Goal: Transaction & Acquisition: Download file/media

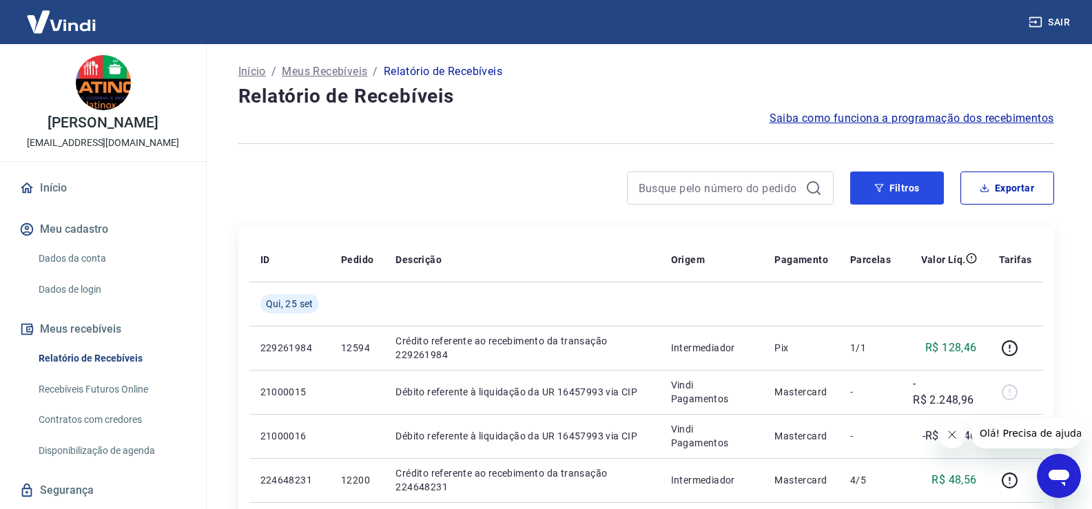
drag, startPoint x: 905, startPoint y: 183, endPoint x: 822, endPoint y: 213, distance: 88.5
click at [904, 183] on button "Filtros" at bounding box center [898, 188] width 94 height 33
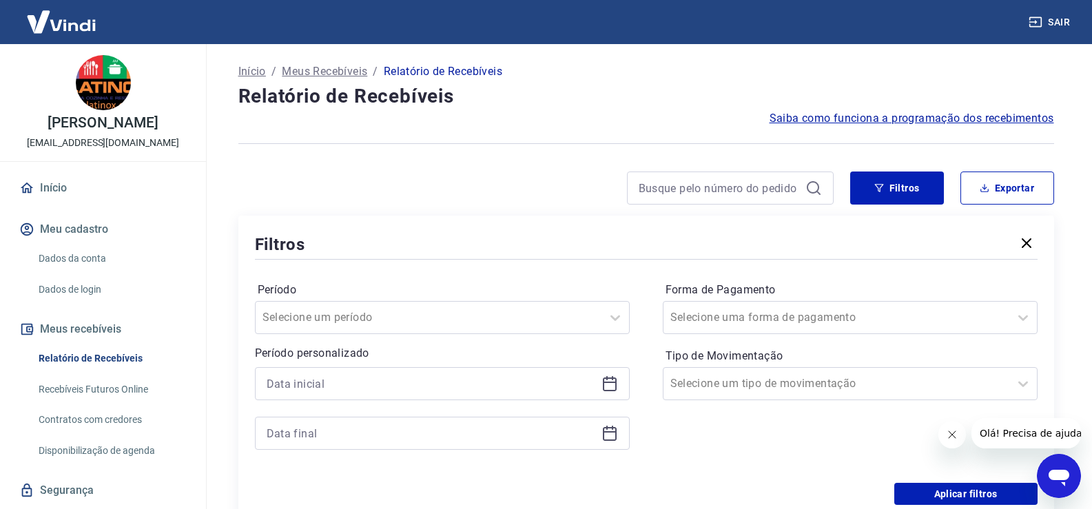
click at [608, 385] on icon at bounding box center [610, 384] width 17 height 17
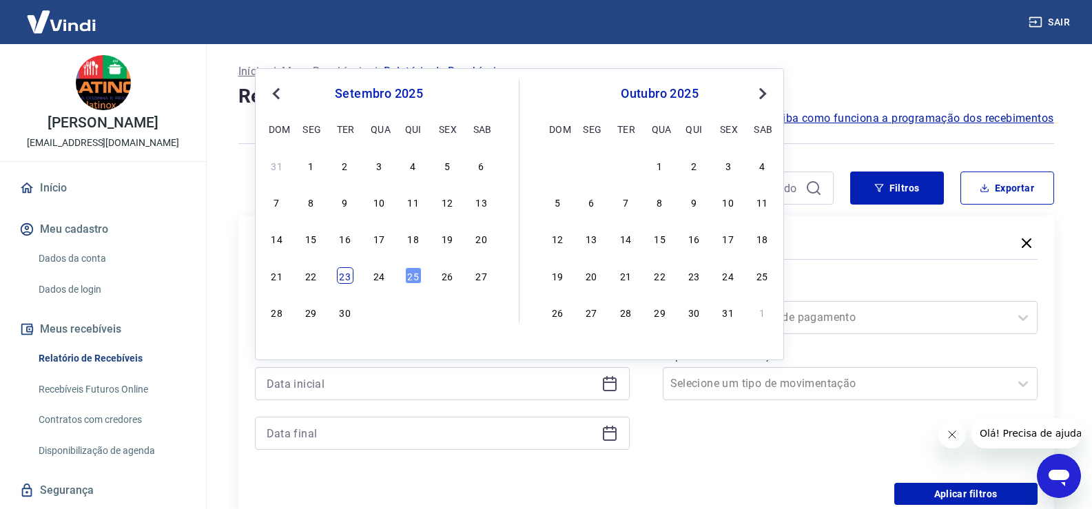
click at [345, 276] on div "23" at bounding box center [345, 275] width 17 height 17
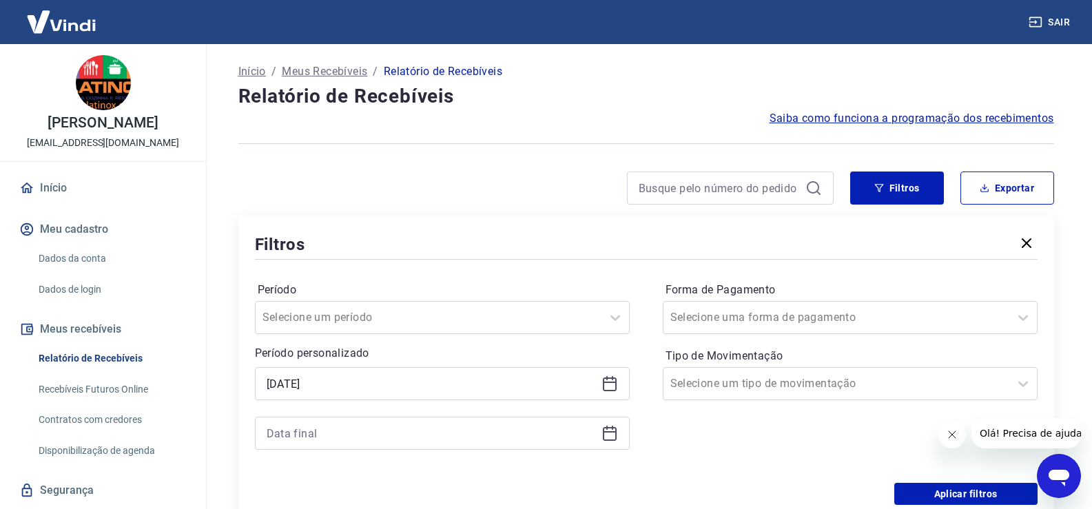
type input "[DATE]"
click at [609, 432] on icon at bounding box center [610, 431] width 14 height 1
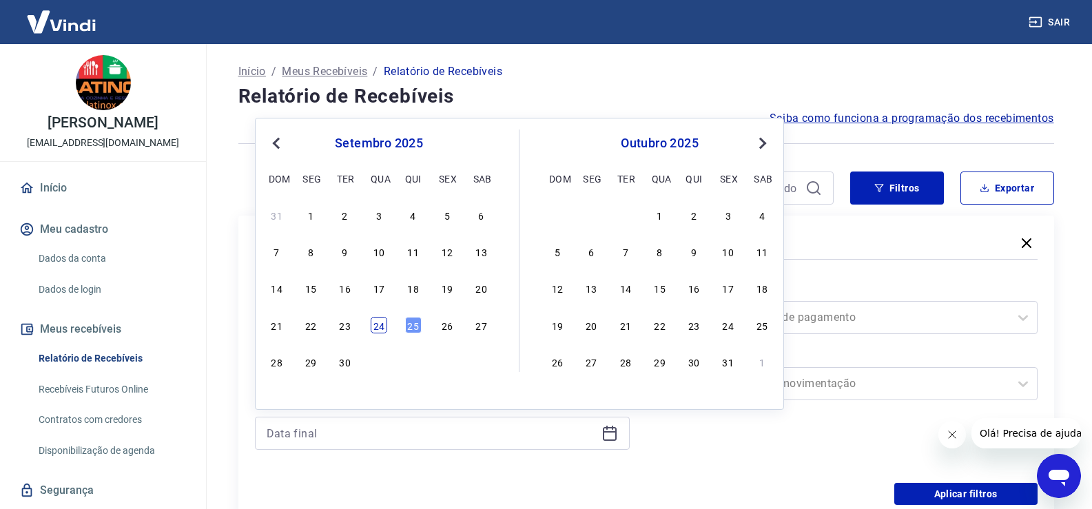
click at [374, 323] on div "24" at bounding box center [379, 325] width 17 height 17
type input "[DATE]"
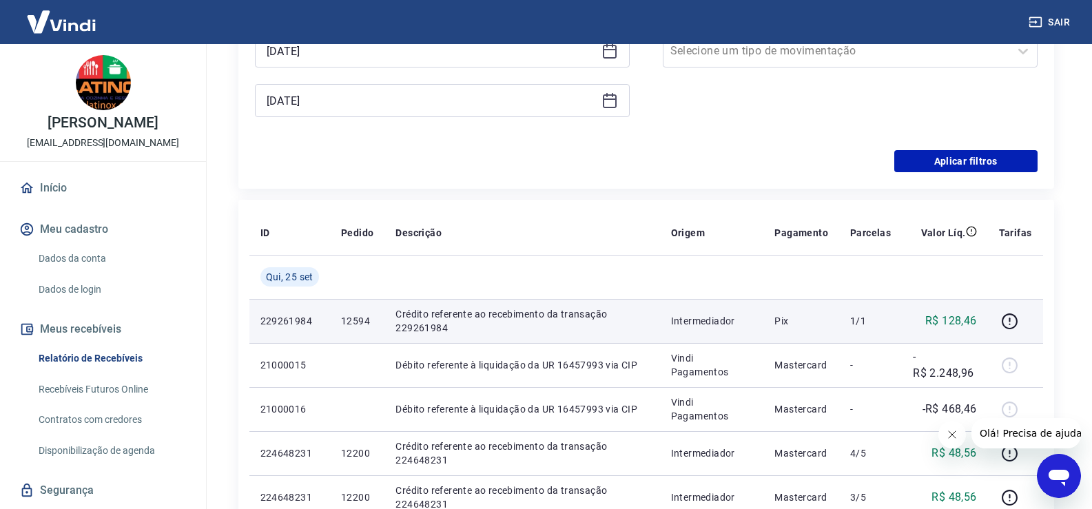
scroll to position [345, 0]
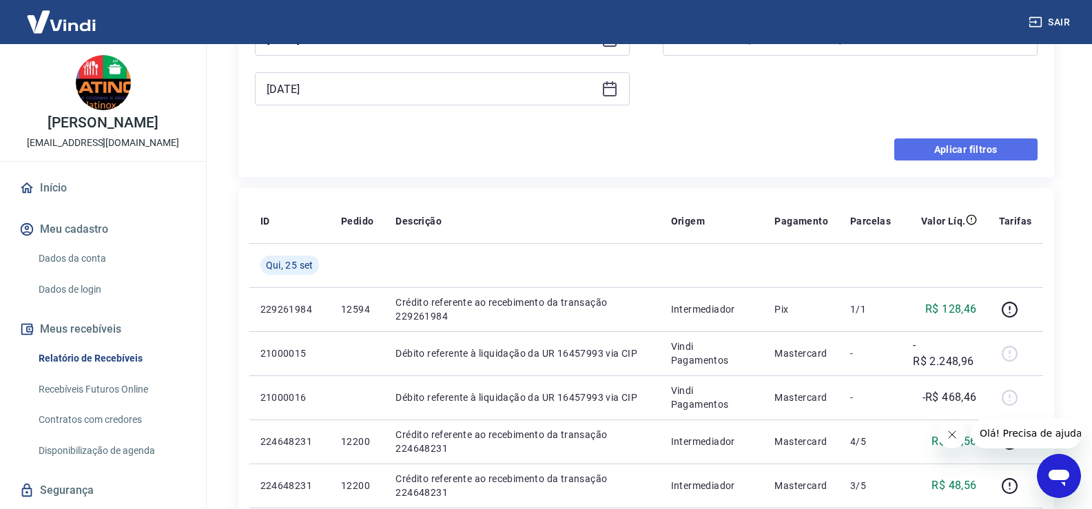
click at [976, 148] on button "Aplicar filtros" at bounding box center [966, 150] width 143 height 22
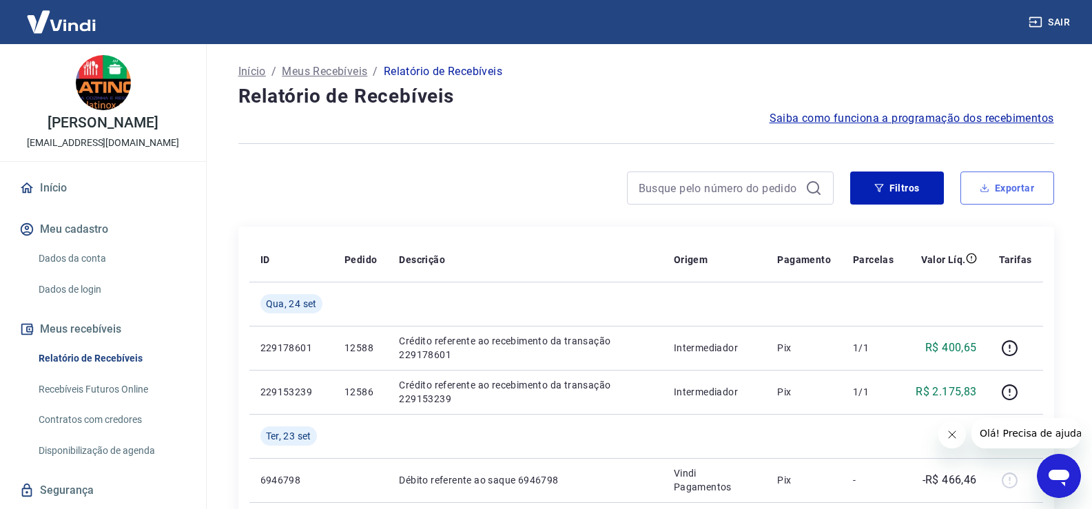
click at [1021, 188] on button "Exportar" at bounding box center [1008, 188] width 94 height 33
type input "[DATE]"
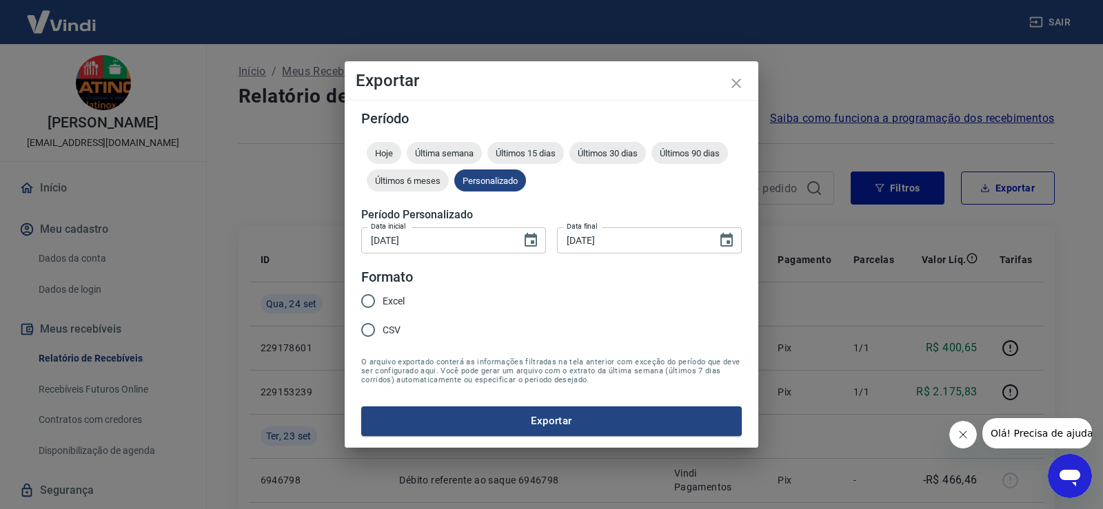
click at [398, 301] on span "Excel" at bounding box center [394, 301] width 22 height 14
click at [383, 301] on input "Excel" at bounding box center [368, 301] width 29 height 29
radio input "true"
click at [536, 420] on button "Exportar" at bounding box center [551, 421] width 380 height 29
